Goal: Navigation & Orientation: Find specific page/section

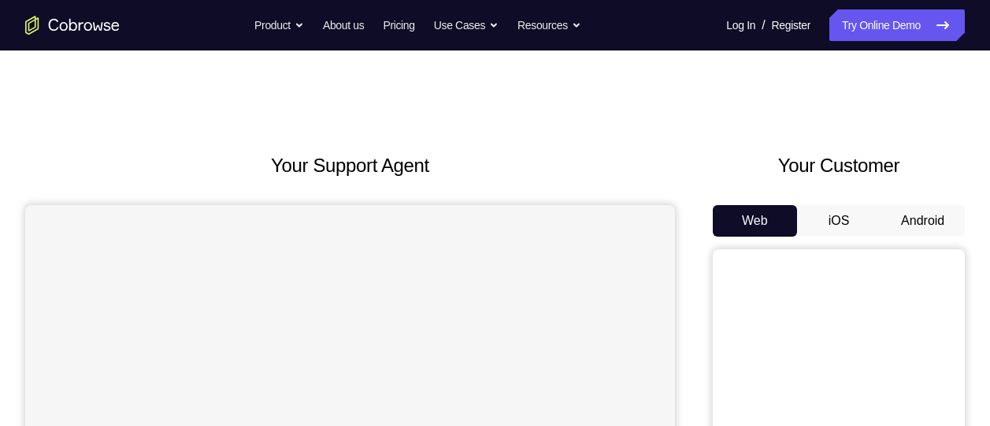
drag, startPoint x: 0, startPoint y: 0, endPoint x: 939, endPoint y: 225, distance: 965.7
click at [939, 225] on button "Android" at bounding box center [923, 221] width 84 height 32
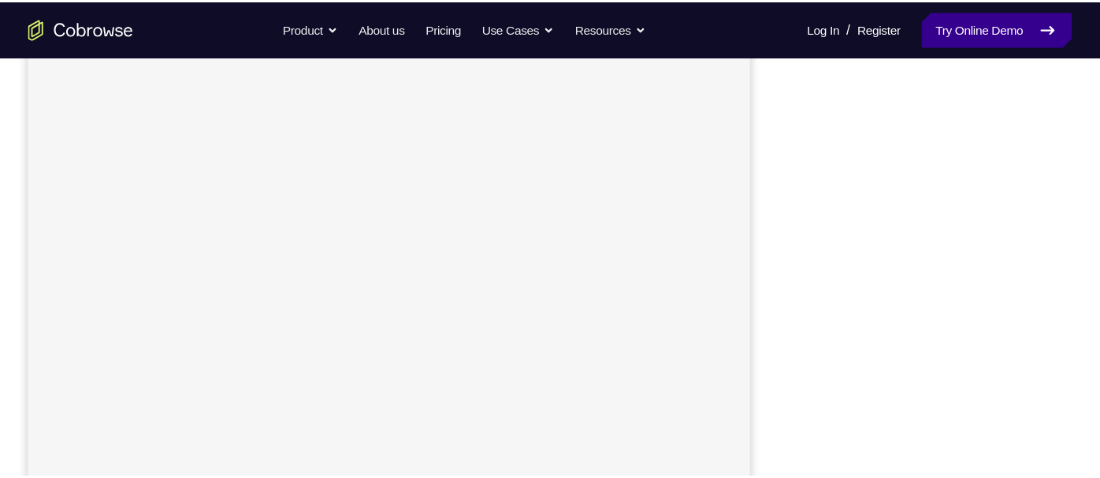
scroll to position [258, 0]
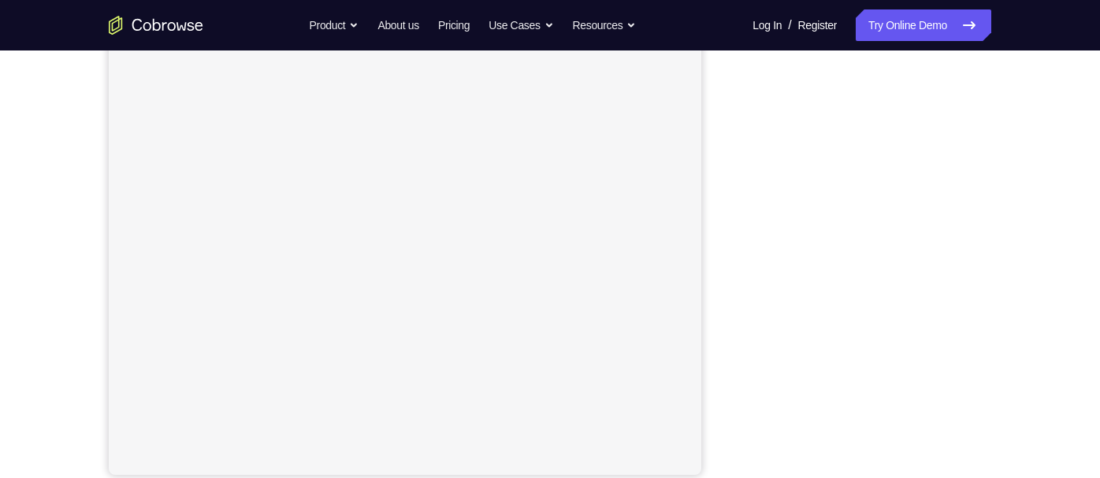
drag, startPoint x: 936, startPoint y: 22, endPoint x: 729, endPoint y: 178, distance: 259.4
click at [729, 178] on div "Your Support Agent Your Customer Web iOS Android" at bounding box center [550, 184] width 883 height 582
